Goal: Information Seeking & Learning: Find specific fact

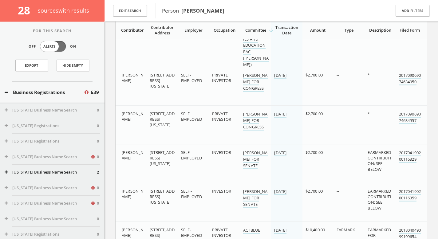
scroll to position [1707, 0]
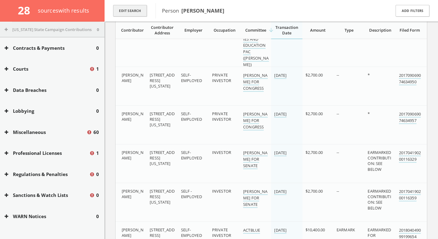
click at [139, 12] on button "Edit Search" at bounding box center [130, 11] width 34 height 12
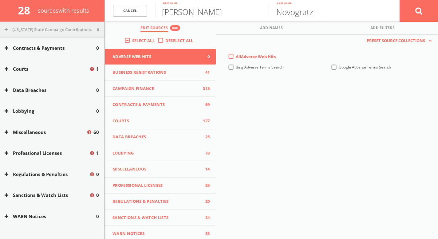
scroll to position [2511, 0]
click at [145, 14] on link "Cancel" at bounding box center [130, 11] width 34 height 12
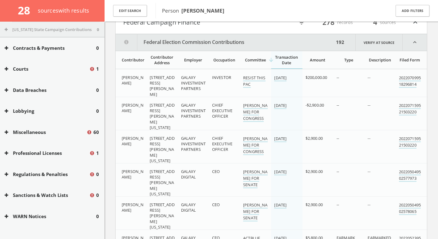
scroll to position [0, 0]
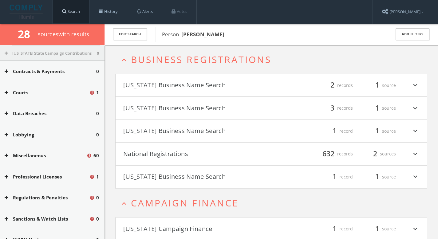
click at [65, 11] on span at bounding box center [64, 11] width 4 height 5
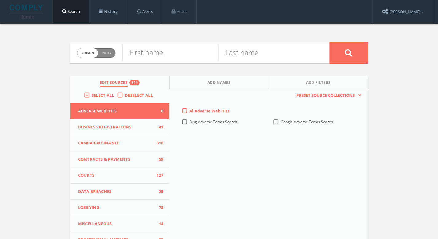
click at [115, 56] on div "Person Entity person" at bounding box center [96, 53] width 38 height 22
click at [102, 53] on span "Entity" at bounding box center [106, 53] width 11 height 5
checkbox input "true"
click at [148, 53] on input "text" at bounding box center [225, 53] width 207 height 16
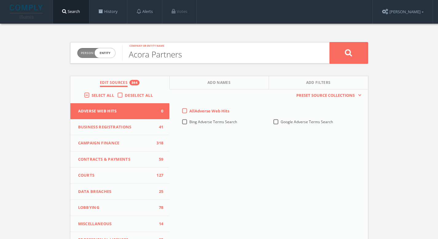
type input "Acora Partners"
drag, startPoint x: 355, startPoint y: 53, endPoint x: 352, endPoint y: 41, distance: 11.9
click at [355, 53] on button at bounding box center [349, 53] width 38 height 22
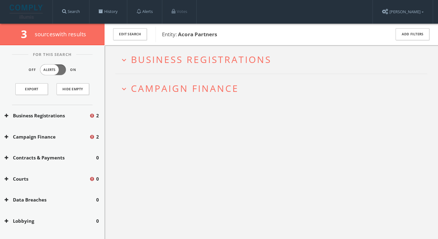
click at [192, 92] on span "Campaign Finance" at bounding box center [185, 88] width 108 height 13
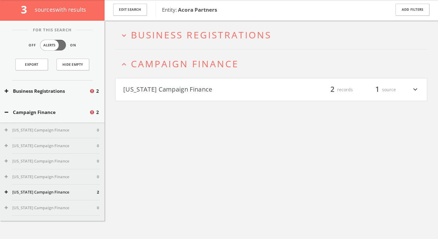
scroll to position [36, 0]
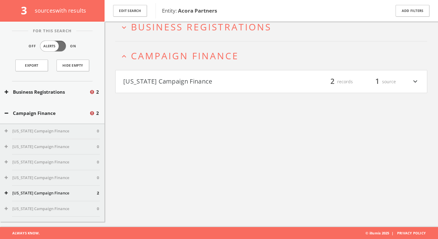
click at [191, 90] on h4 "[US_STATE] Campaign Finance filter_list 2 records 1 source expand_more" at bounding box center [271, 81] width 311 height 23
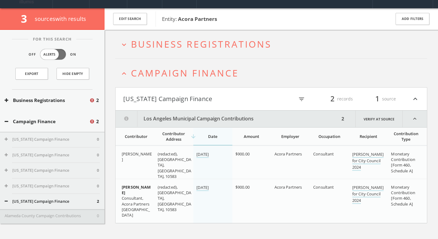
scroll to position [0, 0]
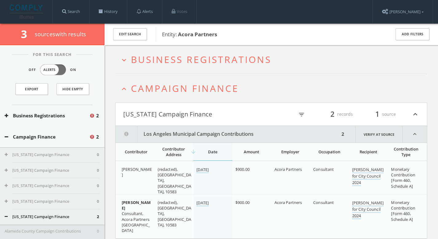
click at [213, 66] on h2 "expand_more Business Registrations" at bounding box center [271, 59] width 312 height 29
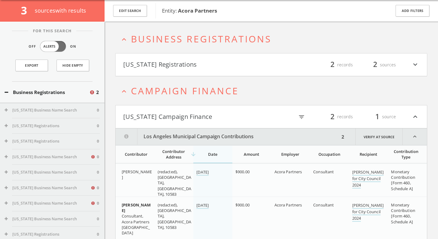
click at [212, 68] on html "Search History Alerts Votes [PERSON_NAME] Edit Profile Change Password Security…" at bounding box center [219, 119] width 438 height 287
click at [211, 70] on h4 "[US_STATE] Registrations filter_list 2 records 2 sources expand_more" at bounding box center [271, 64] width 311 height 23
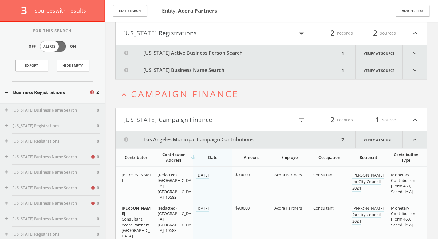
click at [211, 70] on html "Search History Alerts Votes [PERSON_NAME] Edit Profile Change Password Security…" at bounding box center [219, 105] width 438 height 321
click at [212, 58] on button "[US_STATE] Active Business Person Search" at bounding box center [228, 53] width 224 height 17
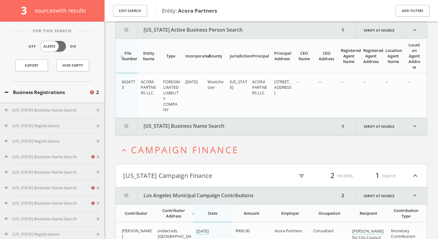
click at [197, 124] on button "[US_STATE] Business Name Search" at bounding box center [228, 126] width 224 height 17
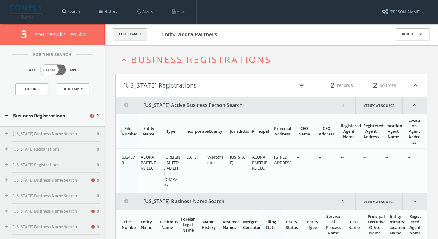
click at [140, 36] on button "Edit Search" at bounding box center [130, 34] width 34 height 12
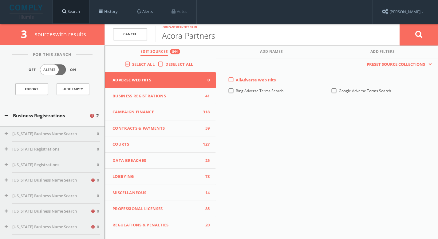
click at [89, 10] on link "Search" at bounding box center [71, 11] width 36 height 23
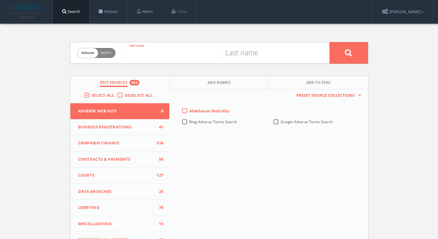
click at [153, 48] on input "text" at bounding box center [170, 53] width 96 height 16
paste input "[URL][DOMAIN_NAME]"
type input "[URL][DOMAIN_NAME]"
type input "[PERSON_NAME]"
type input "[PERSON_NAME] [PERSON_NAME]"
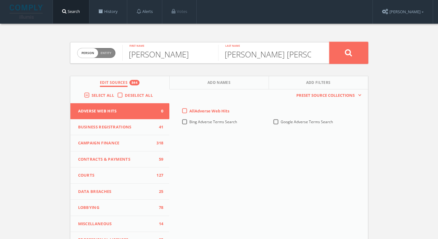
click at [347, 51] on icon at bounding box center [348, 53] width 7 height 8
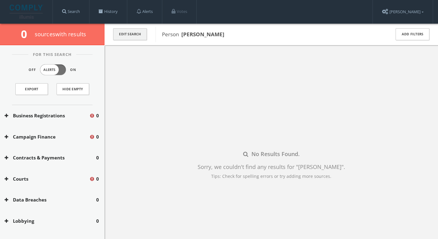
click at [131, 34] on button "Edit Search" at bounding box center [130, 34] width 34 height 12
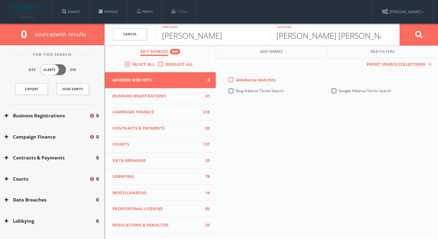
drag, startPoint x: 319, startPoint y: 36, endPoint x: 216, endPoint y: 37, distance: 103.0
click at [216, 37] on form "Cancel [PERSON_NAME] First name [PERSON_NAME] [PERSON_NAME] Last name Cancel" at bounding box center [272, 35] width 334 height 22
type input "[PERSON_NAME]"
click at [427, 35] on button at bounding box center [419, 34] width 38 height 22
